Goal: Information Seeking & Learning: Check status

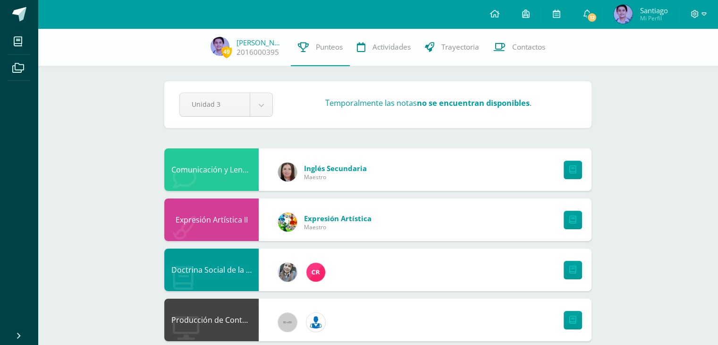
click at [624, 12] on img at bounding box center [623, 14] width 19 height 19
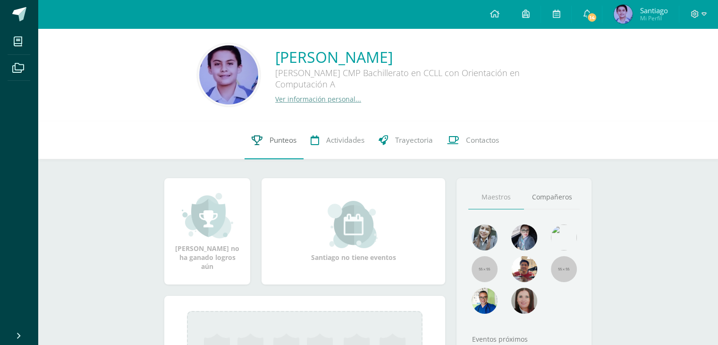
click at [274, 139] on span "Punteos" at bounding box center [283, 140] width 27 height 10
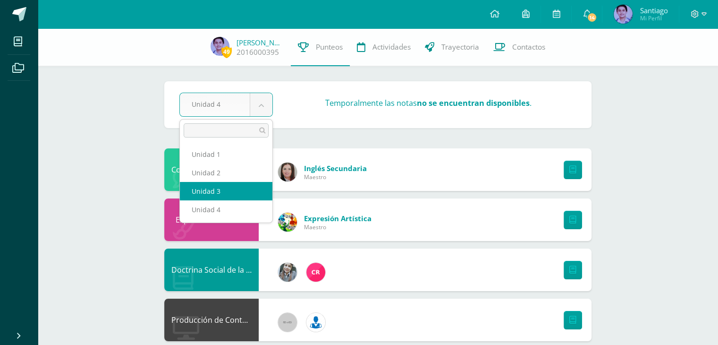
select select "Unidad 3"
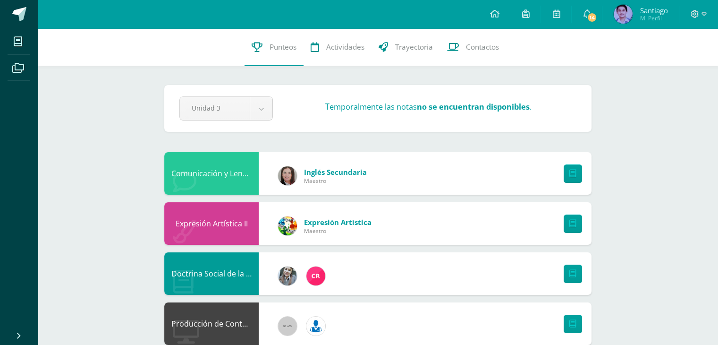
click at [628, 13] on img at bounding box center [623, 14] width 19 height 19
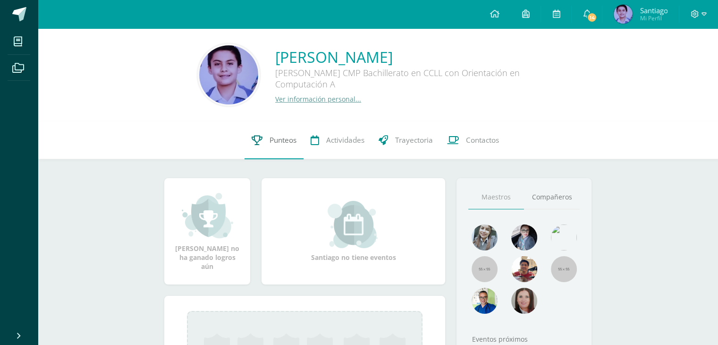
click at [278, 142] on span "Punteos" at bounding box center [283, 140] width 27 height 10
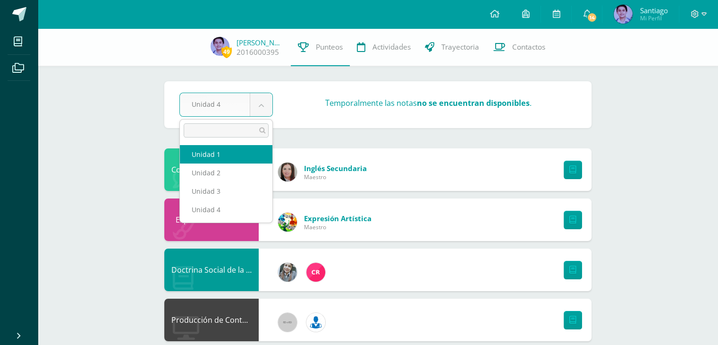
select select "Unidad 1"
